Goal: Check status: Check status

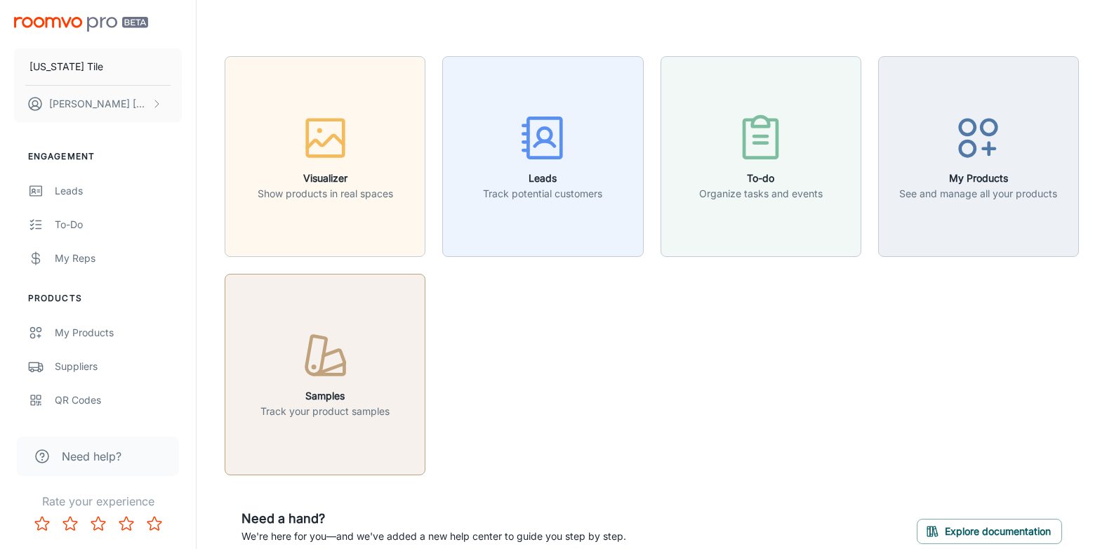
click at [328, 370] on icon "button" at bounding box center [330, 361] width 28 height 24
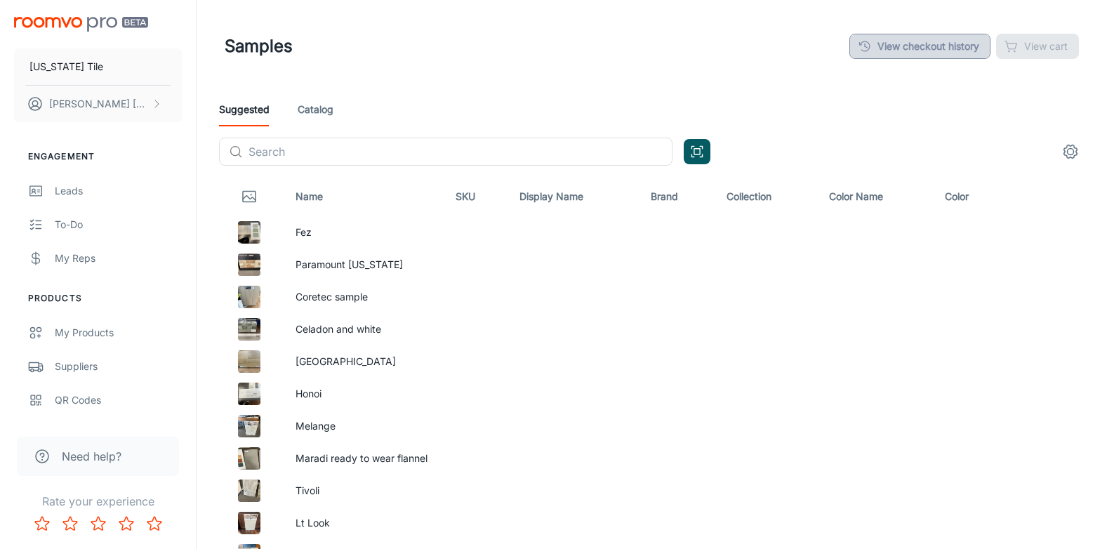
click at [934, 50] on link "View checkout history" at bounding box center [919, 46] width 141 height 25
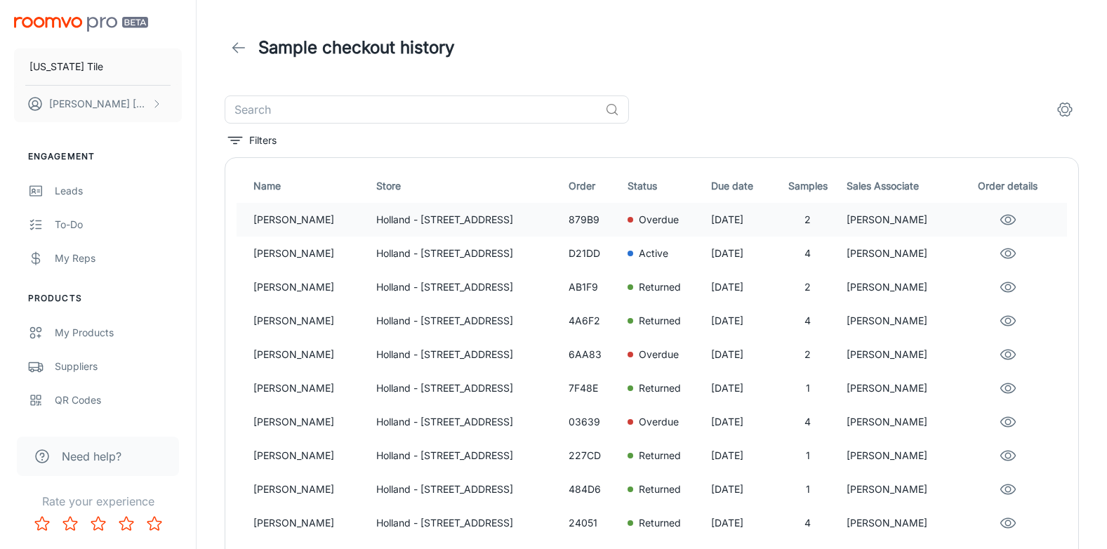
click at [290, 217] on p "[PERSON_NAME]" at bounding box center [309, 219] width 112 height 15
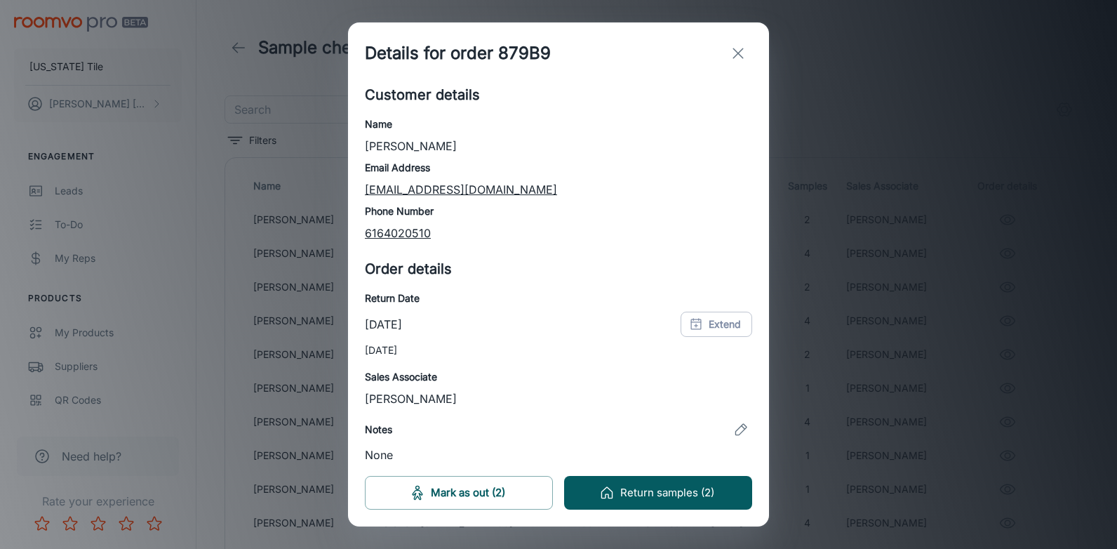
click at [744, 48] on icon "exit" at bounding box center [738, 53] width 17 height 17
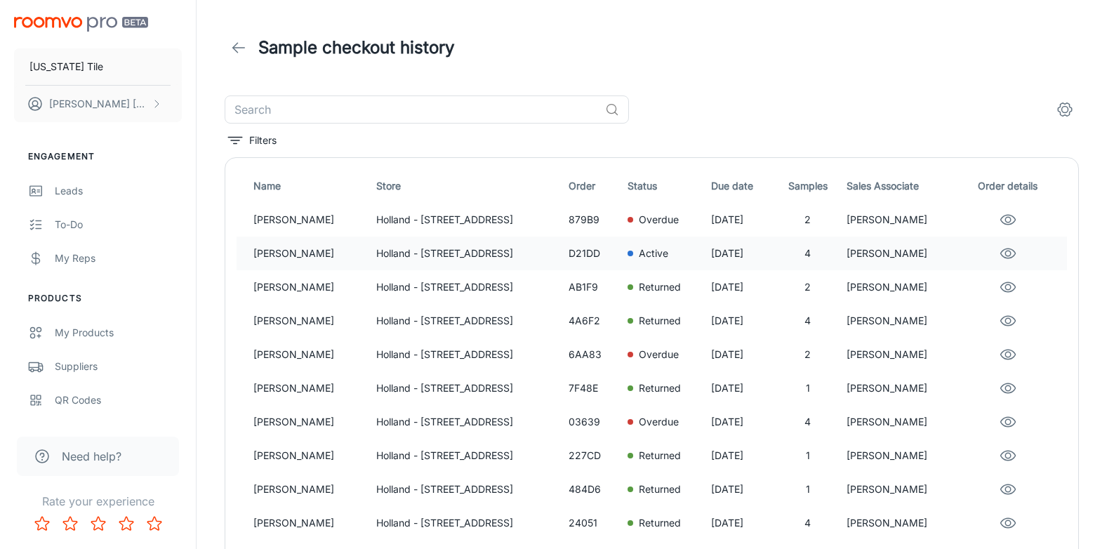
click at [269, 252] on p "[PERSON_NAME]" at bounding box center [309, 253] width 112 height 15
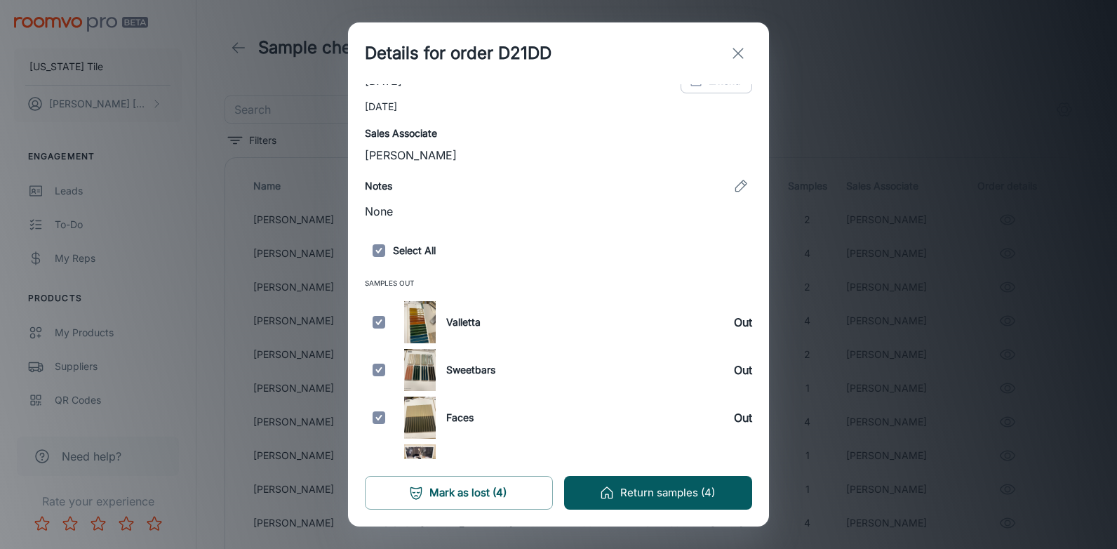
scroll to position [271, 0]
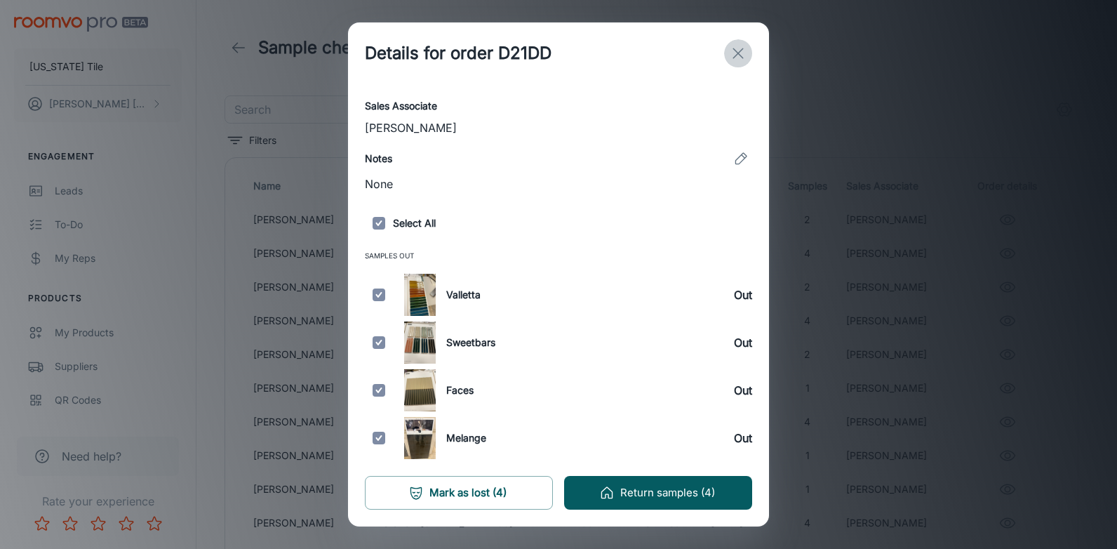
click at [733, 50] on icon "exit" at bounding box center [738, 53] width 17 height 17
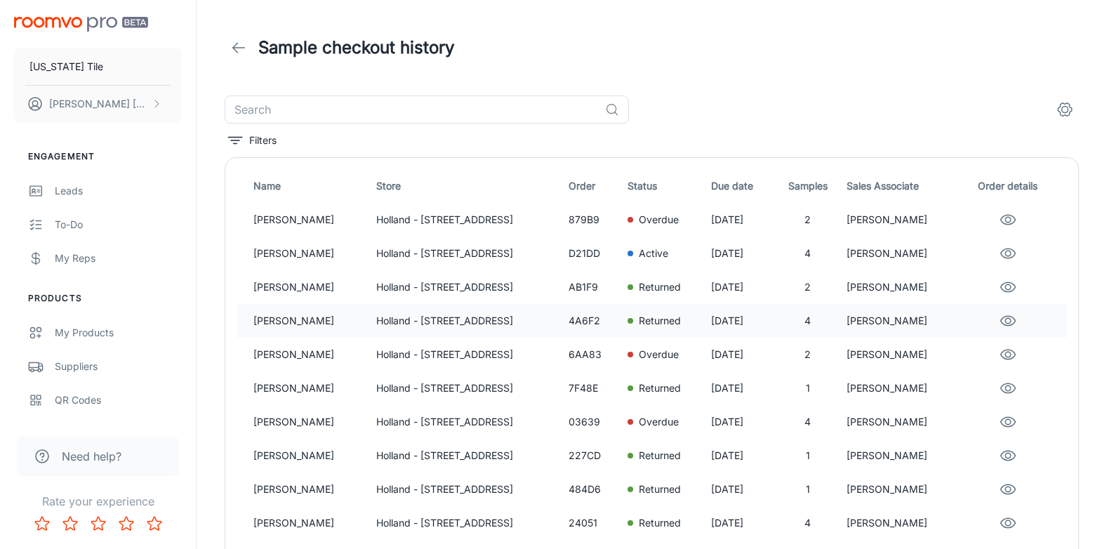
click at [284, 318] on p "[PERSON_NAME]" at bounding box center [309, 320] width 112 height 15
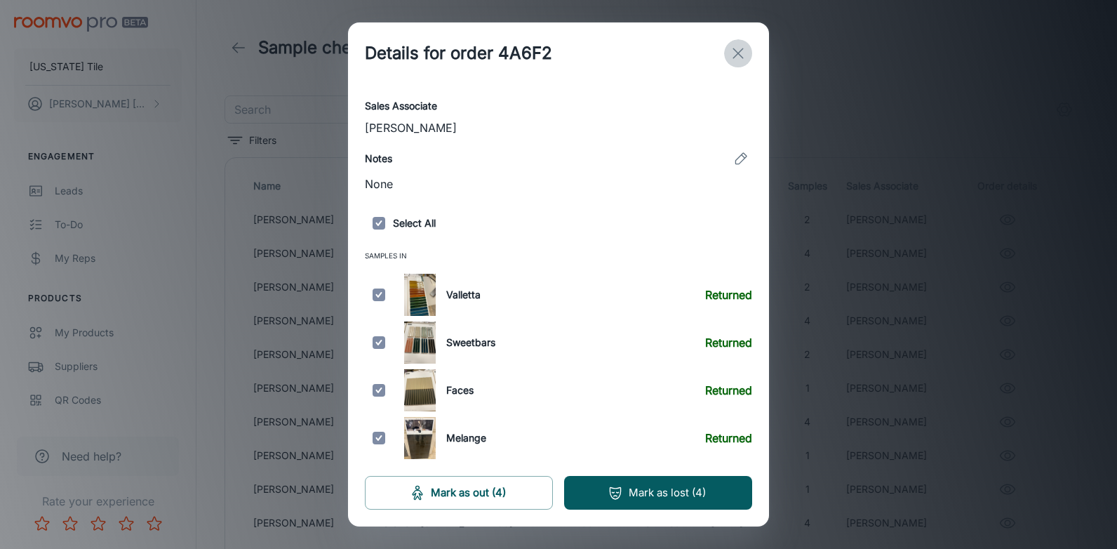
click at [732, 52] on icon "exit" at bounding box center [738, 53] width 17 height 17
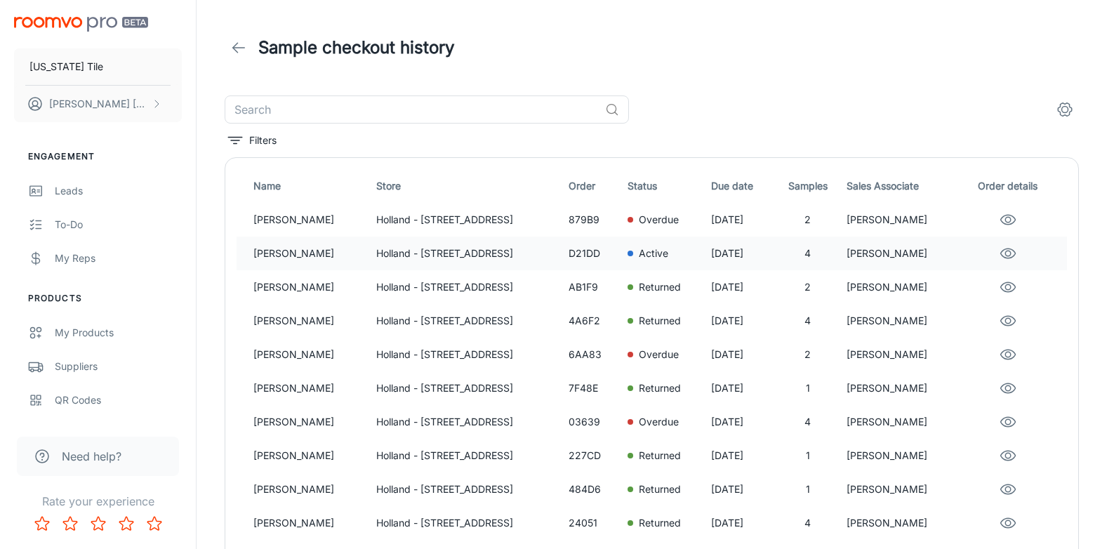
click at [290, 251] on p "[PERSON_NAME]" at bounding box center [309, 253] width 112 height 15
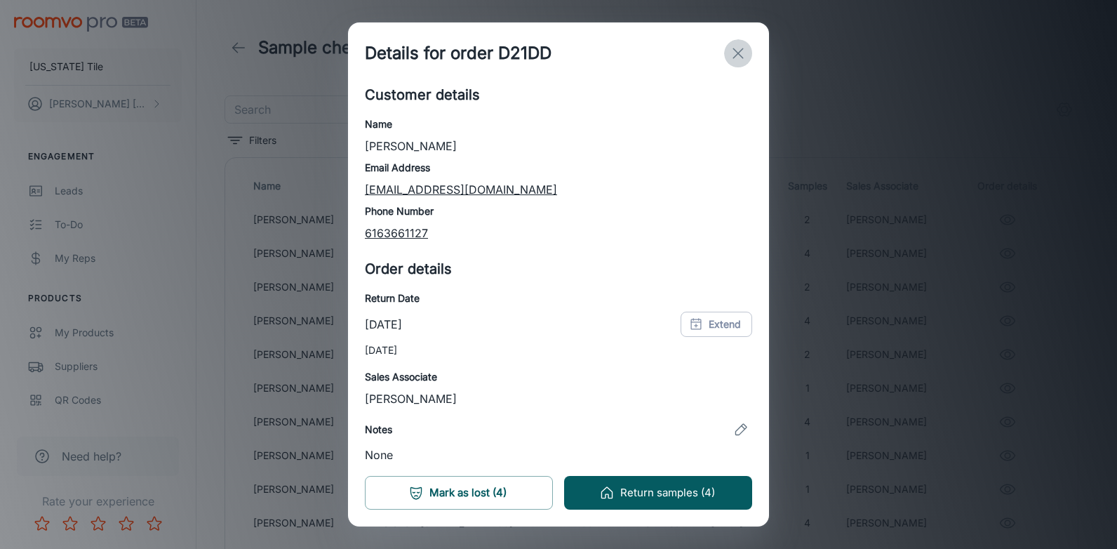
click at [735, 53] on icon "exit" at bounding box center [738, 53] width 17 height 17
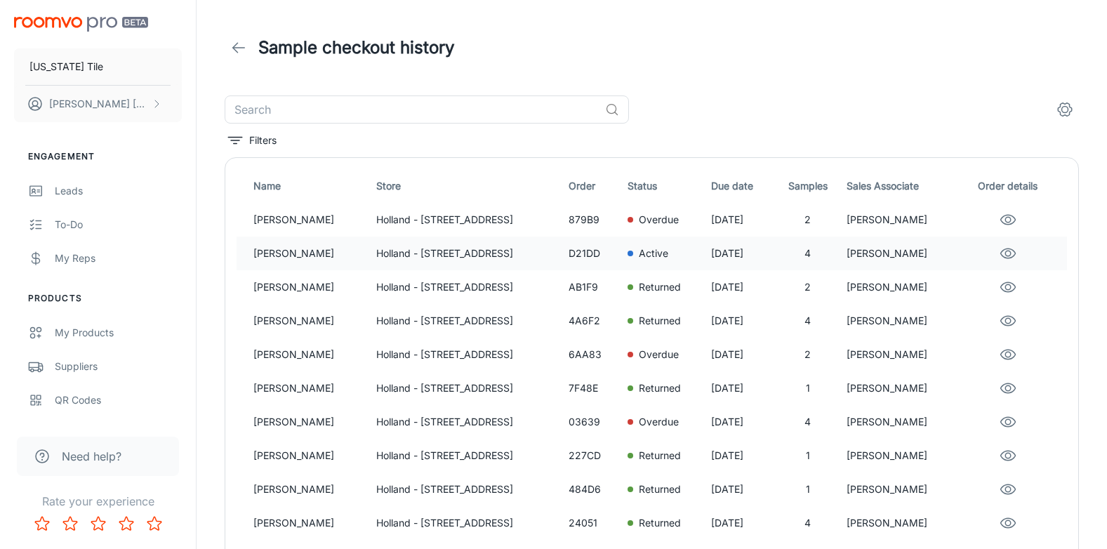
click at [261, 250] on p "[PERSON_NAME]" at bounding box center [309, 253] width 112 height 15
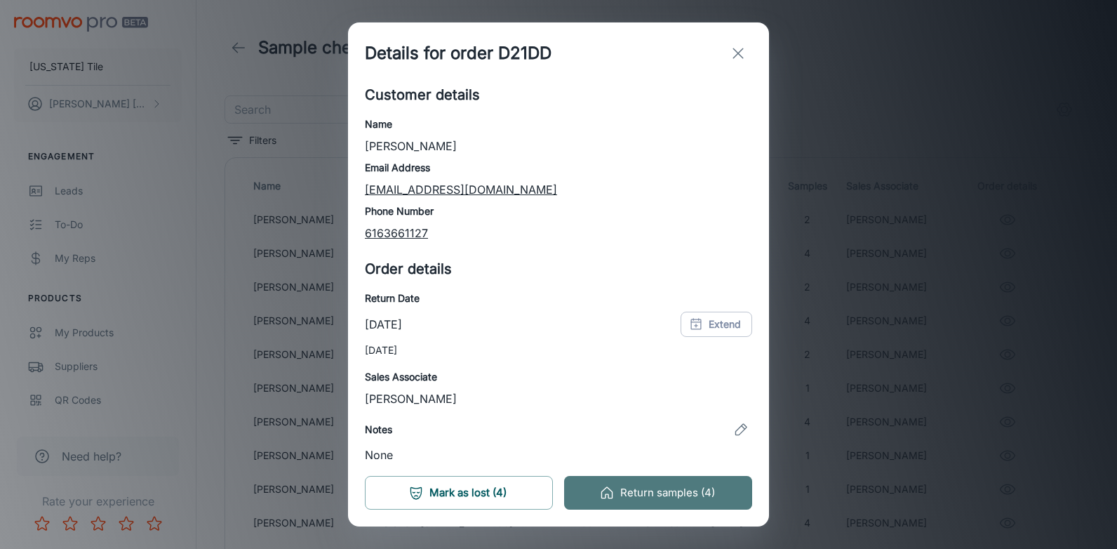
click at [699, 493] on button "Return samples (4)" at bounding box center [658, 493] width 188 height 34
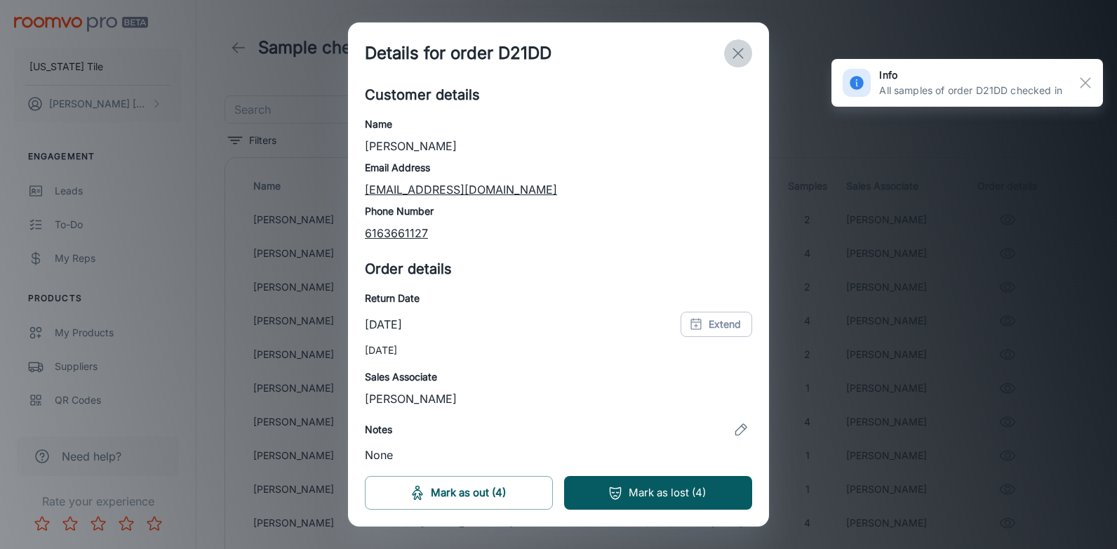
click at [738, 50] on icon "exit" at bounding box center [738, 53] width 17 height 17
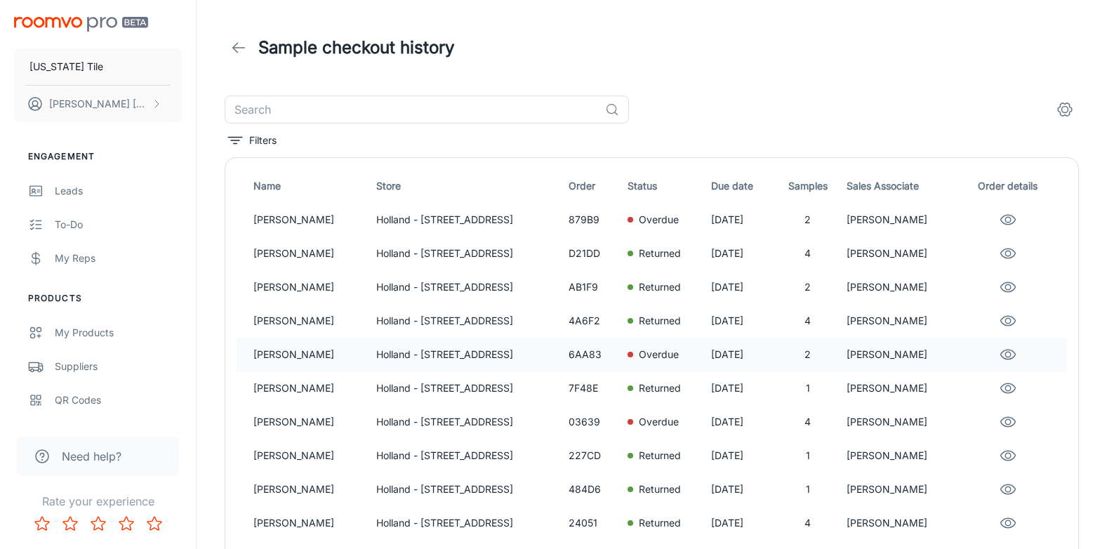
click at [292, 352] on p "[PERSON_NAME]" at bounding box center [309, 354] width 112 height 15
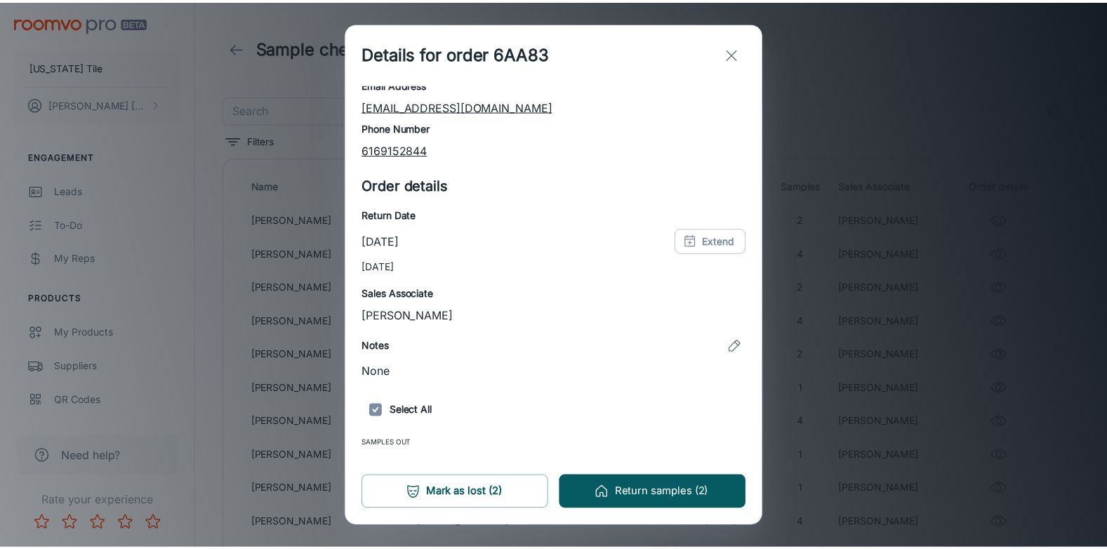
scroll to position [175, 0]
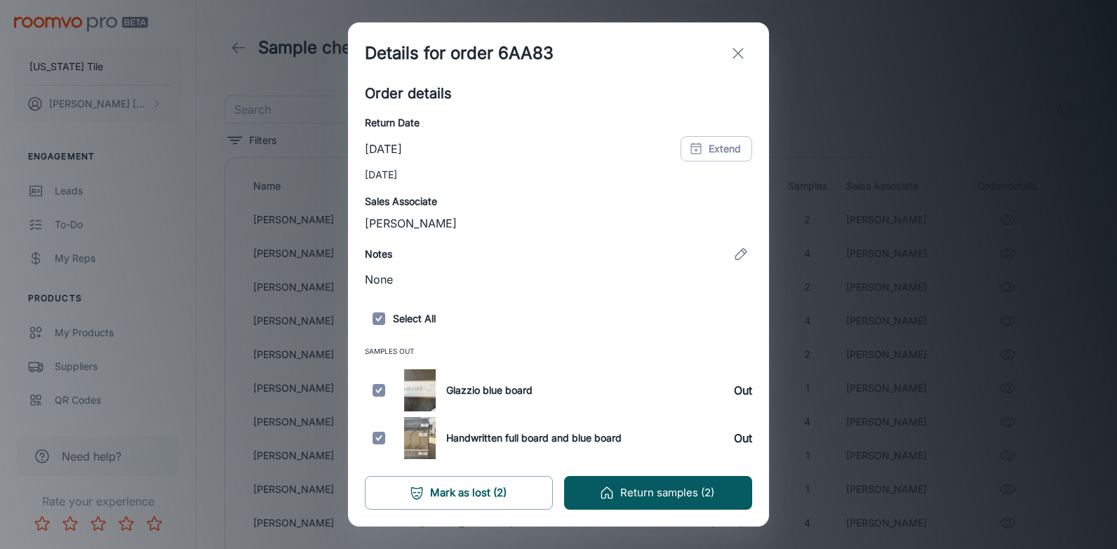
click at [730, 48] on icon "exit" at bounding box center [738, 53] width 17 height 17
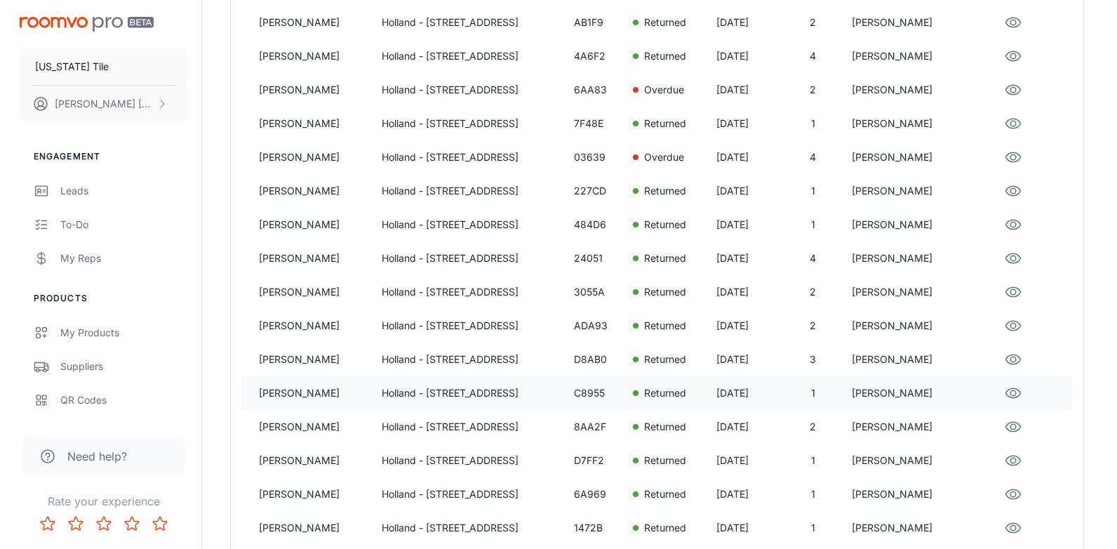
scroll to position [281, 0]
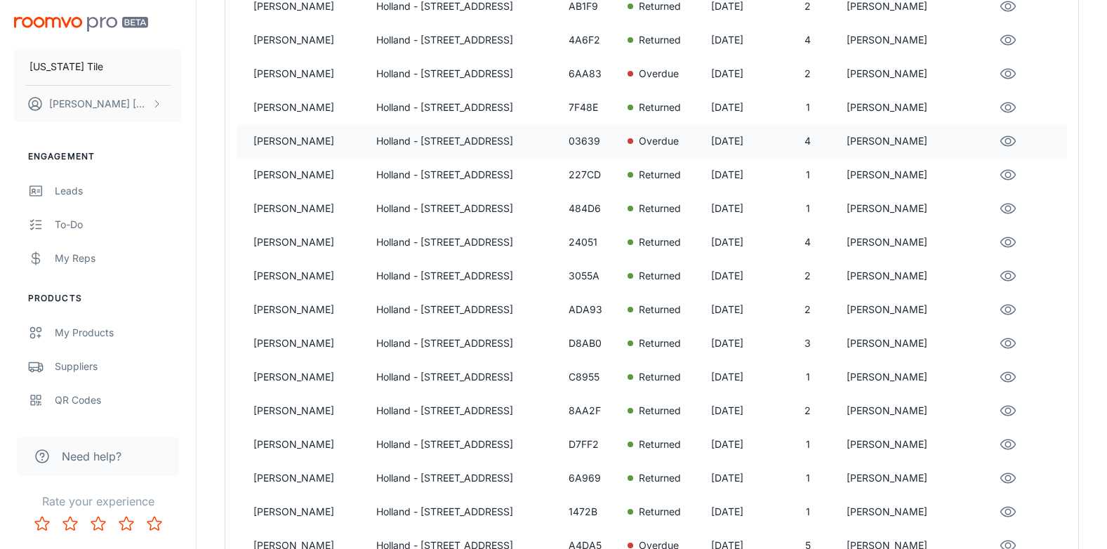
click at [276, 140] on p "[PERSON_NAME]" at bounding box center [309, 140] width 112 height 15
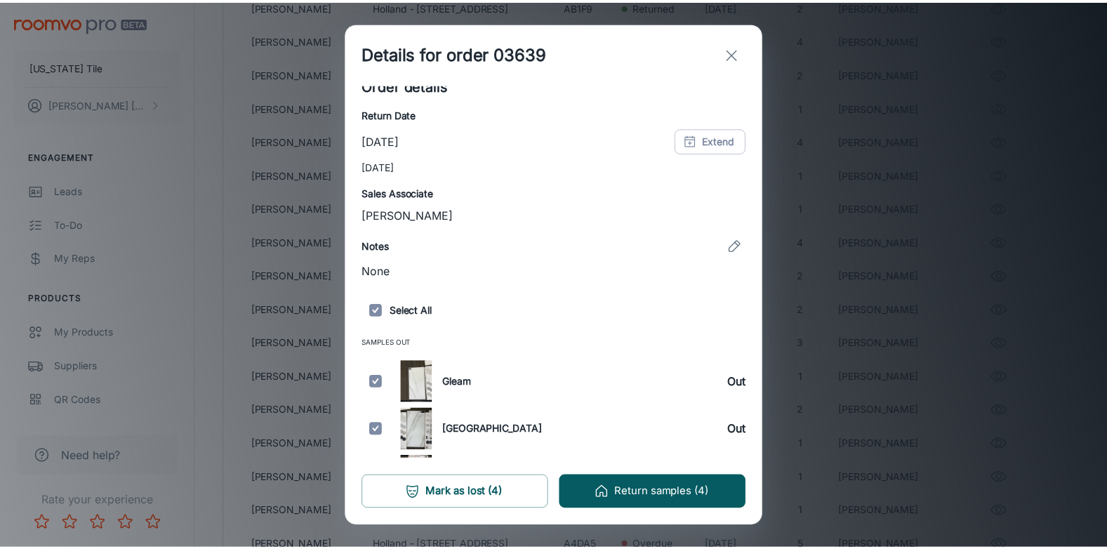
scroll to position [271, 0]
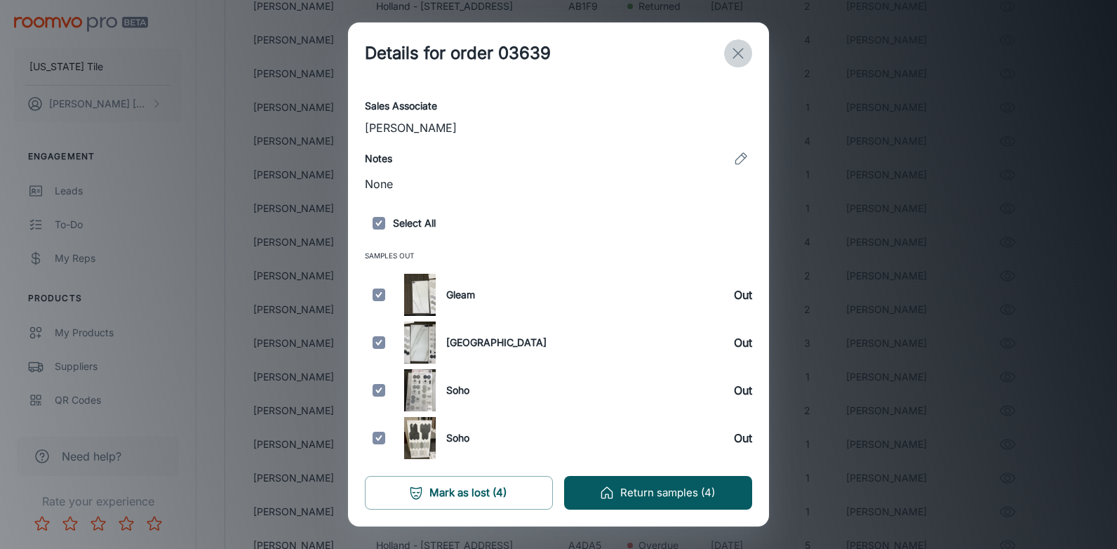
click at [738, 50] on icon "exit" at bounding box center [738, 53] width 17 height 17
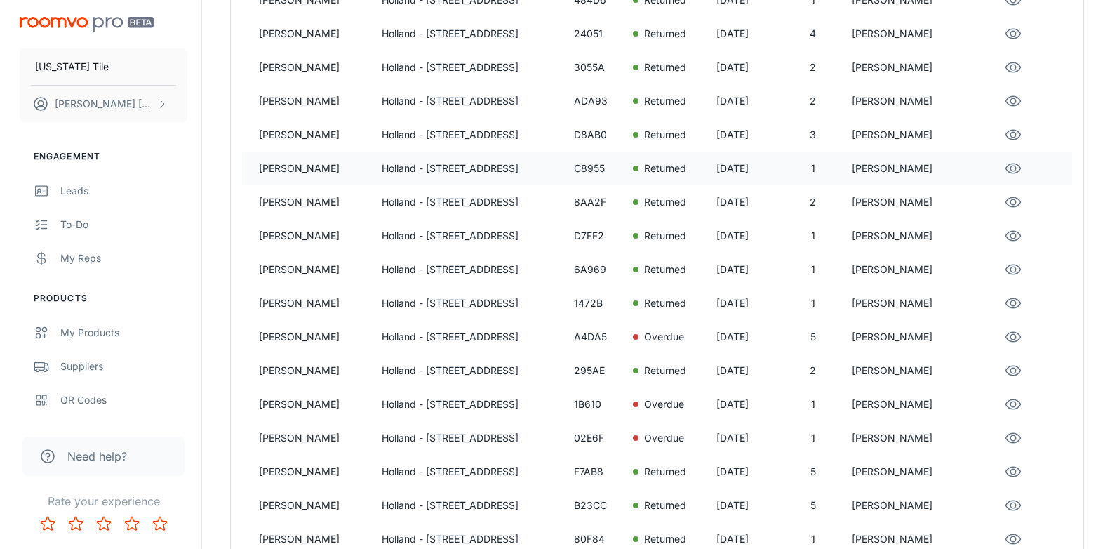
scroll to position [491, 0]
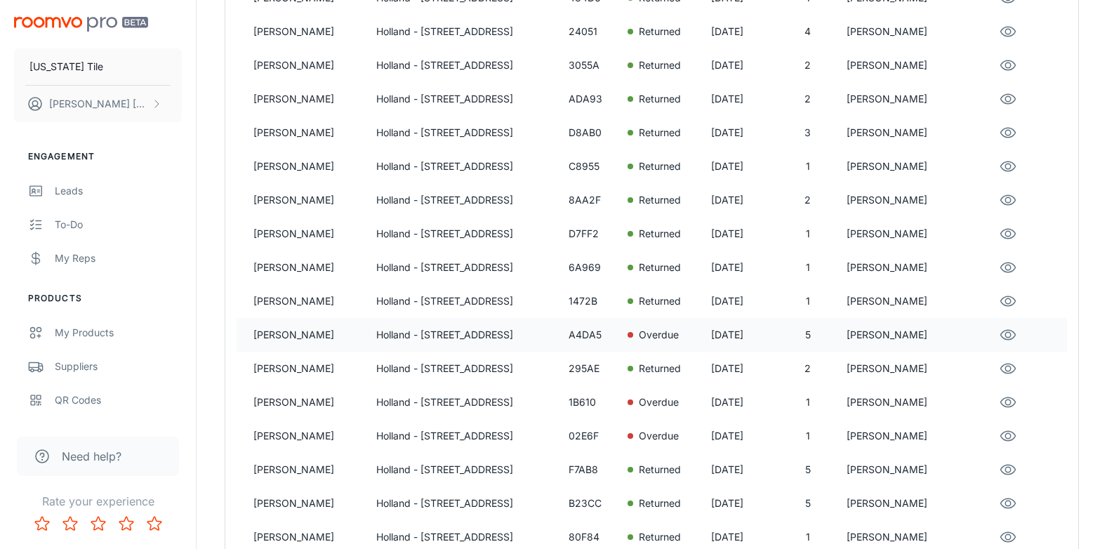
click at [277, 333] on p "[PERSON_NAME]" at bounding box center [309, 334] width 112 height 15
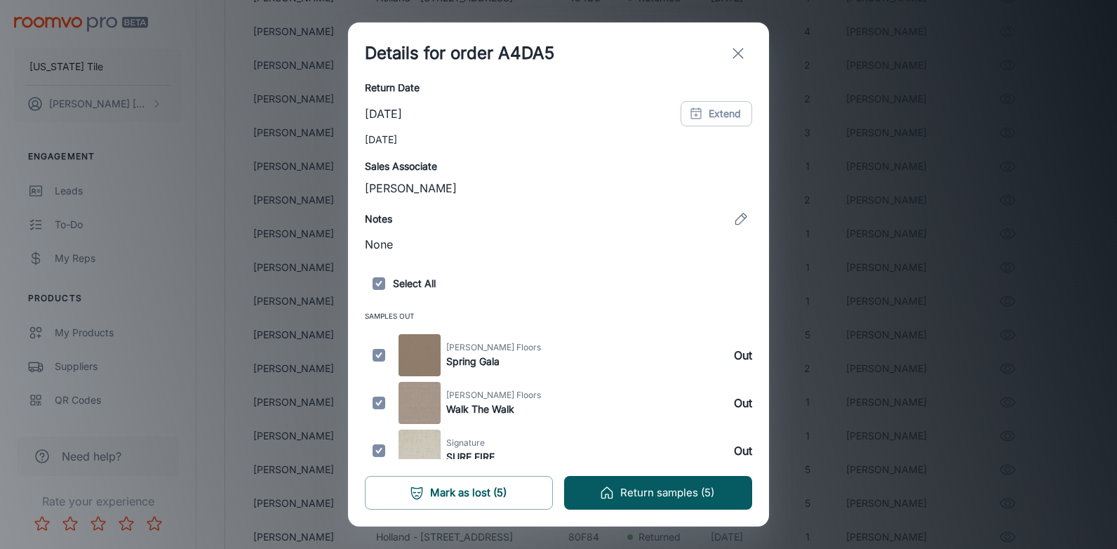
scroll to position [319, 0]
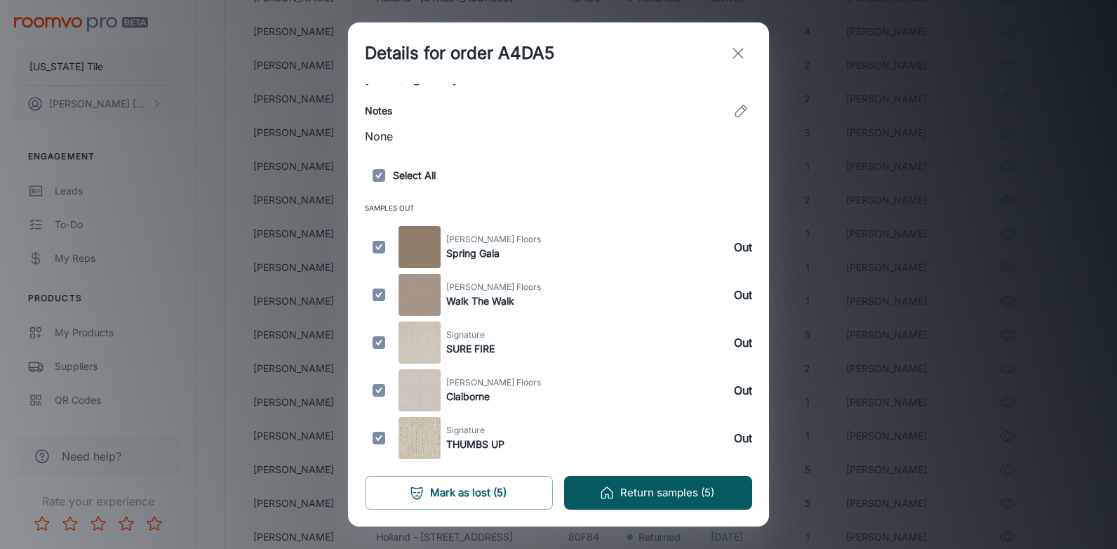
click at [743, 48] on line "exit" at bounding box center [738, 53] width 10 height 10
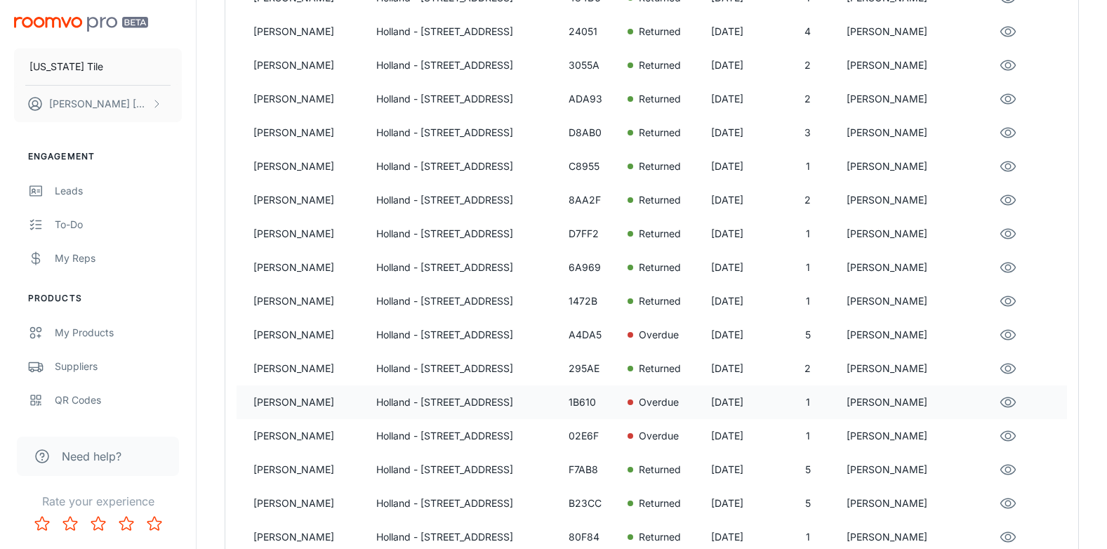
click at [426, 397] on p "Holland - [STREET_ADDRESS]" at bounding box center [466, 401] width 181 height 15
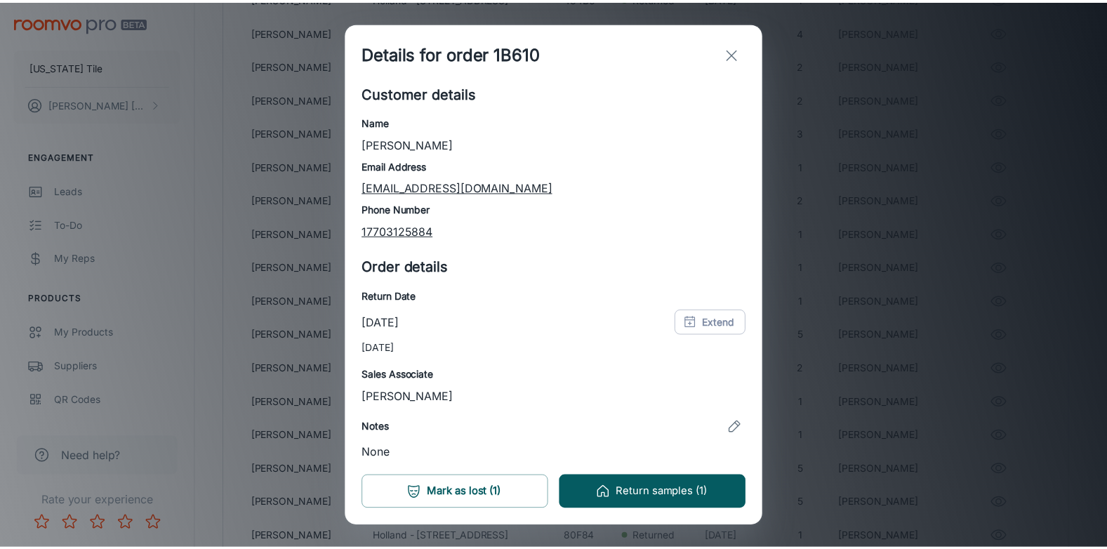
scroll to position [0, 0]
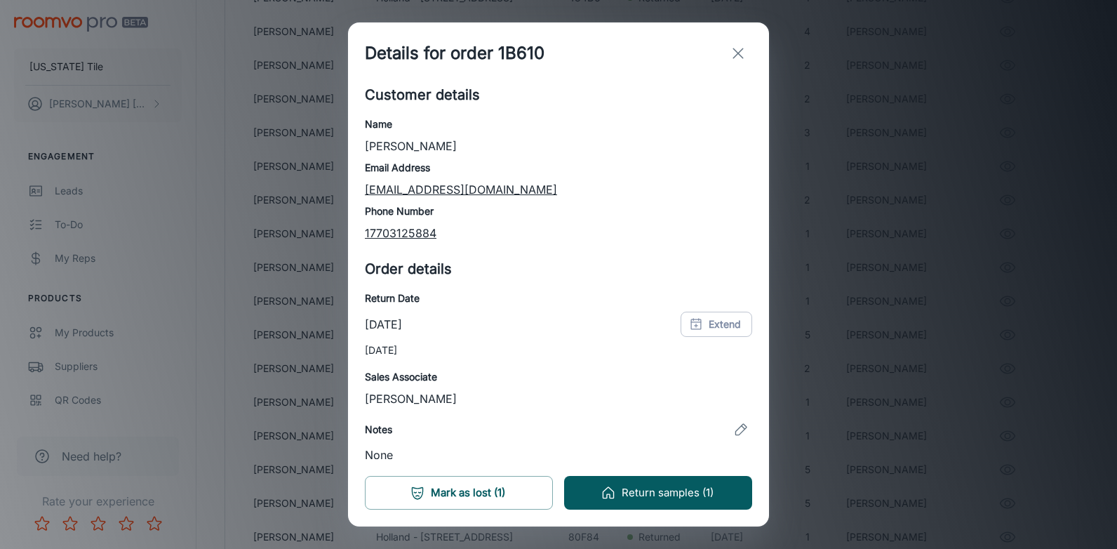
click at [739, 53] on line "exit" at bounding box center [738, 53] width 10 height 10
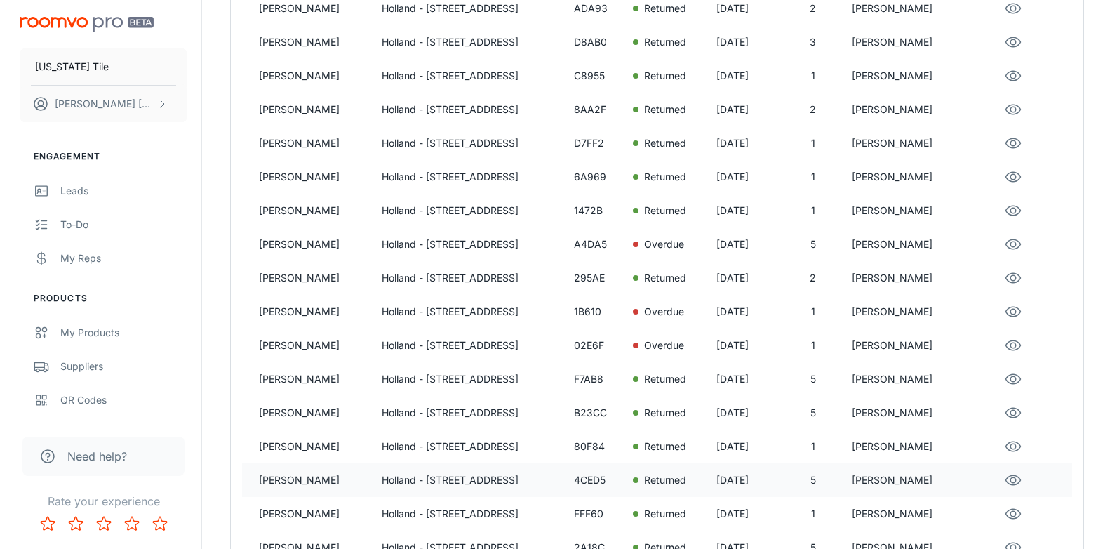
scroll to position [702, 0]
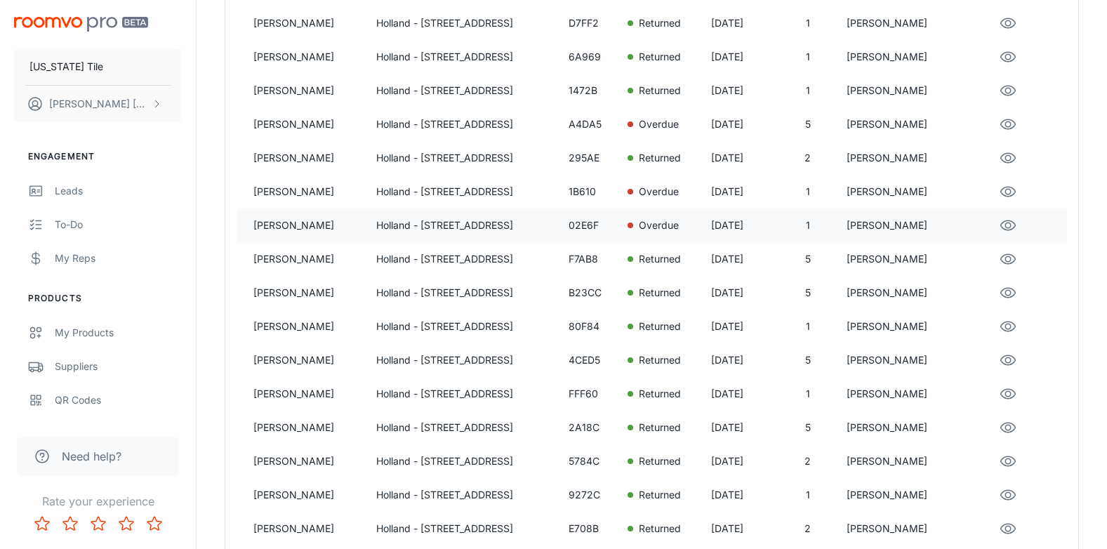
click at [287, 222] on p "[PERSON_NAME]" at bounding box center [309, 225] width 112 height 15
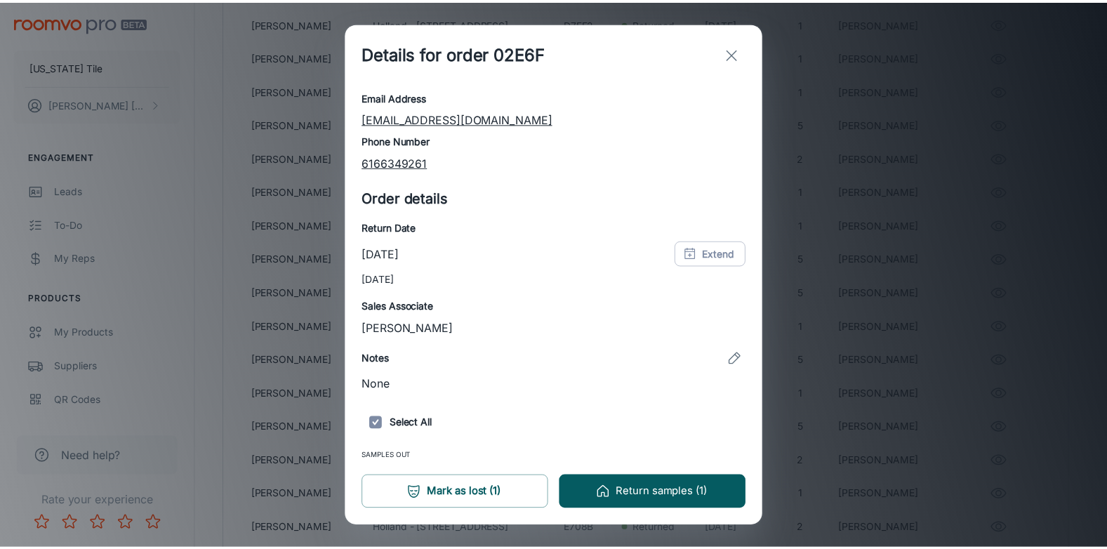
scroll to position [128, 0]
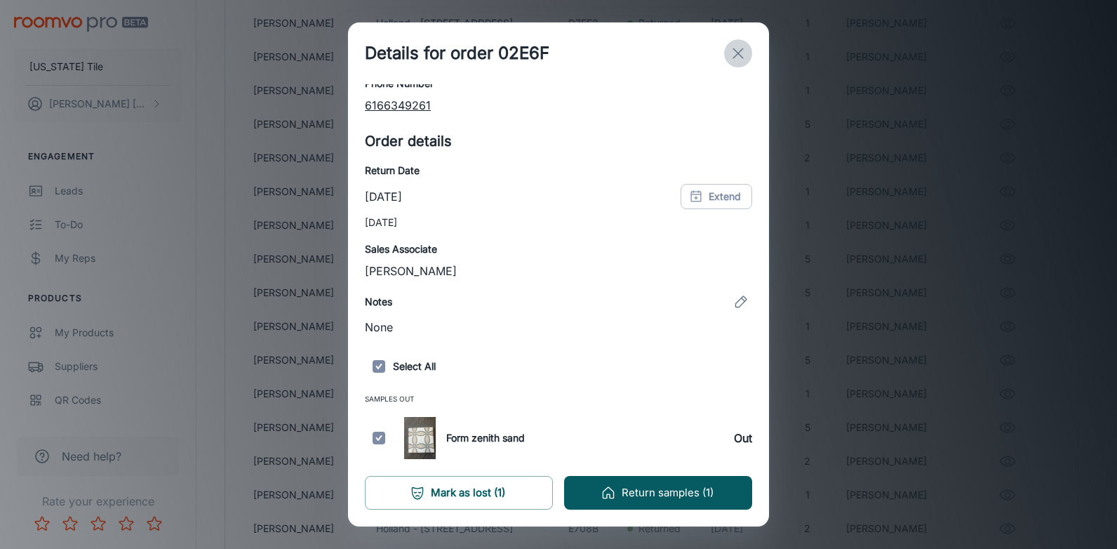
drag, startPoint x: 737, startPoint y: 53, endPoint x: 685, endPoint y: 51, distance: 52.7
click at [738, 53] on line "exit" at bounding box center [738, 53] width 10 height 10
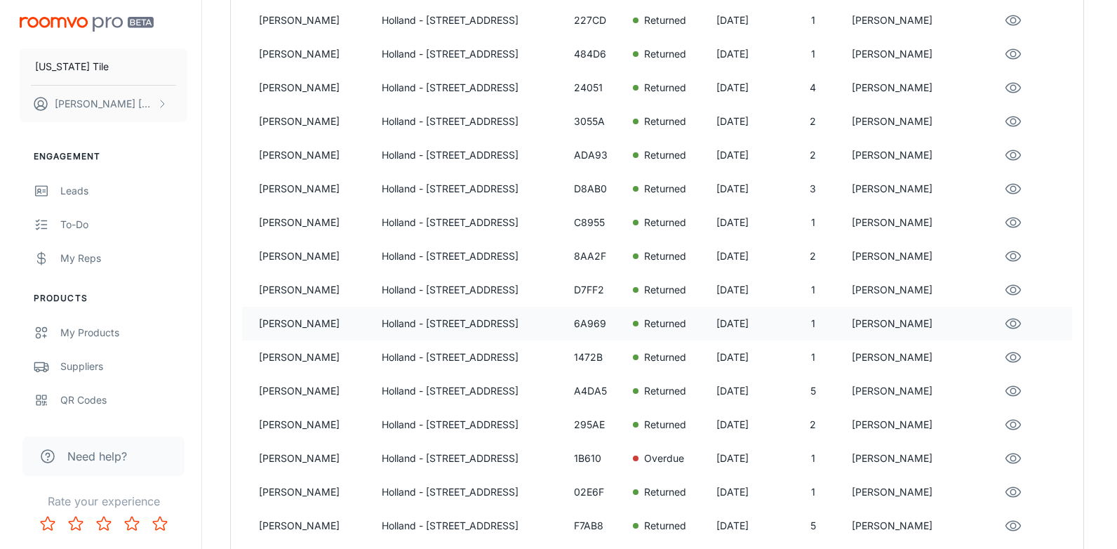
scroll to position [236, 0]
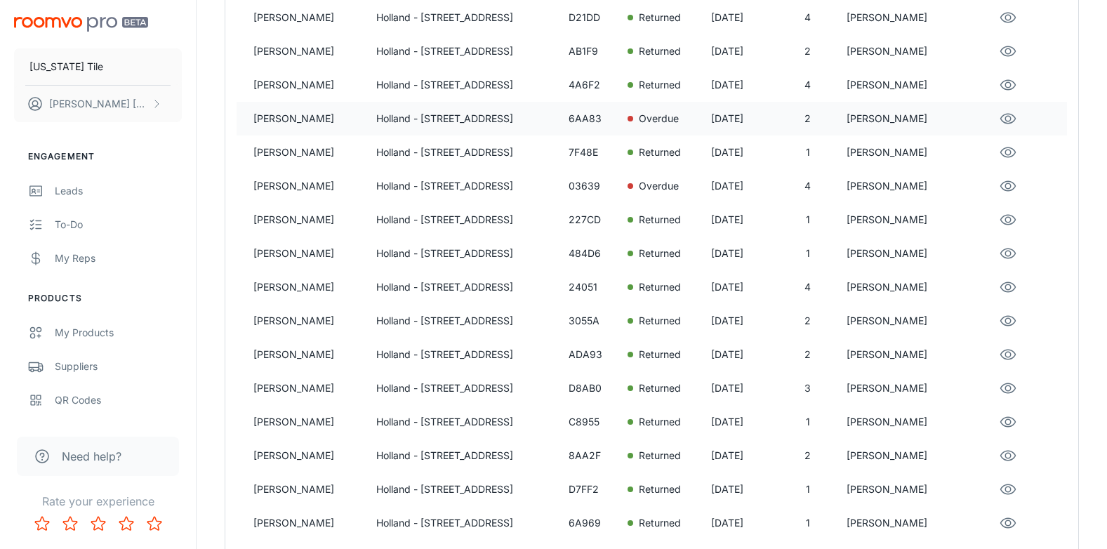
click at [302, 112] on p "[PERSON_NAME]" at bounding box center [309, 118] width 112 height 15
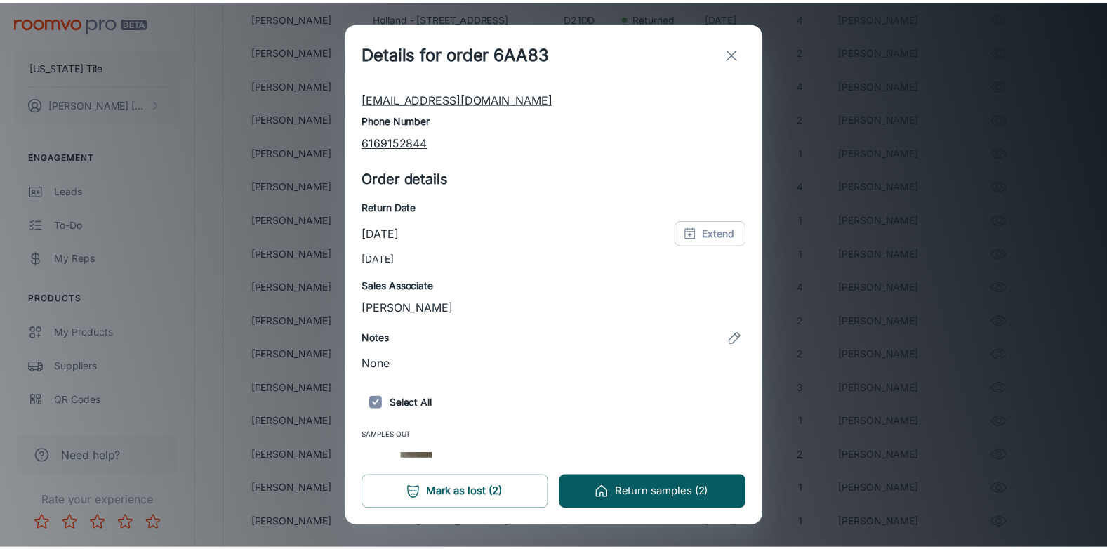
scroll to position [0, 0]
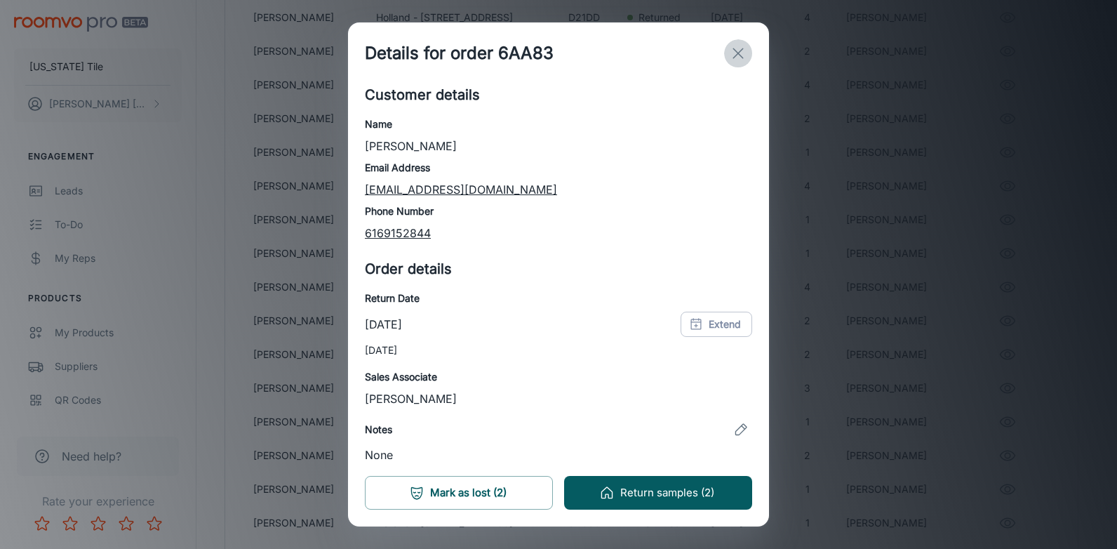
click at [734, 54] on icon "exit" at bounding box center [738, 53] width 17 height 17
